Goal: Find specific page/section: Find specific page/section

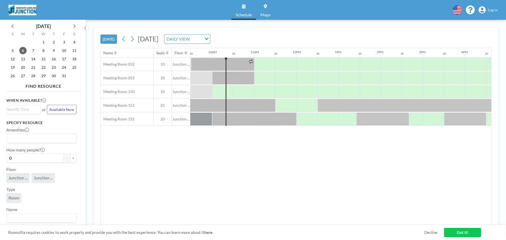
scroll to position [0, 400]
click at [493, 11] on span "Log in" at bounding box center [492, 10] width 10 height 5
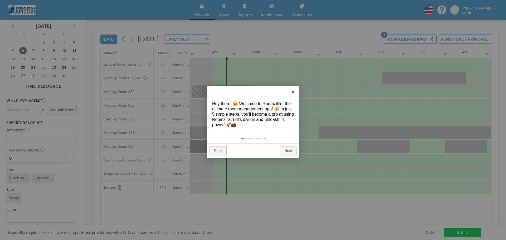
scroll to position [0, 400]
click at [294, 91] on link "×" at bounding box center [293, 92] width 12 height 12
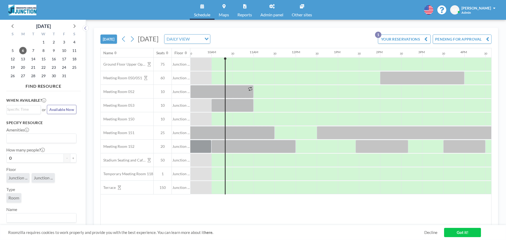
click at [246, 9] on link "Reports" at bounding box center [244, 10] width 23 height 20
